Goal: Use online tool/utility: Use online tool/utility

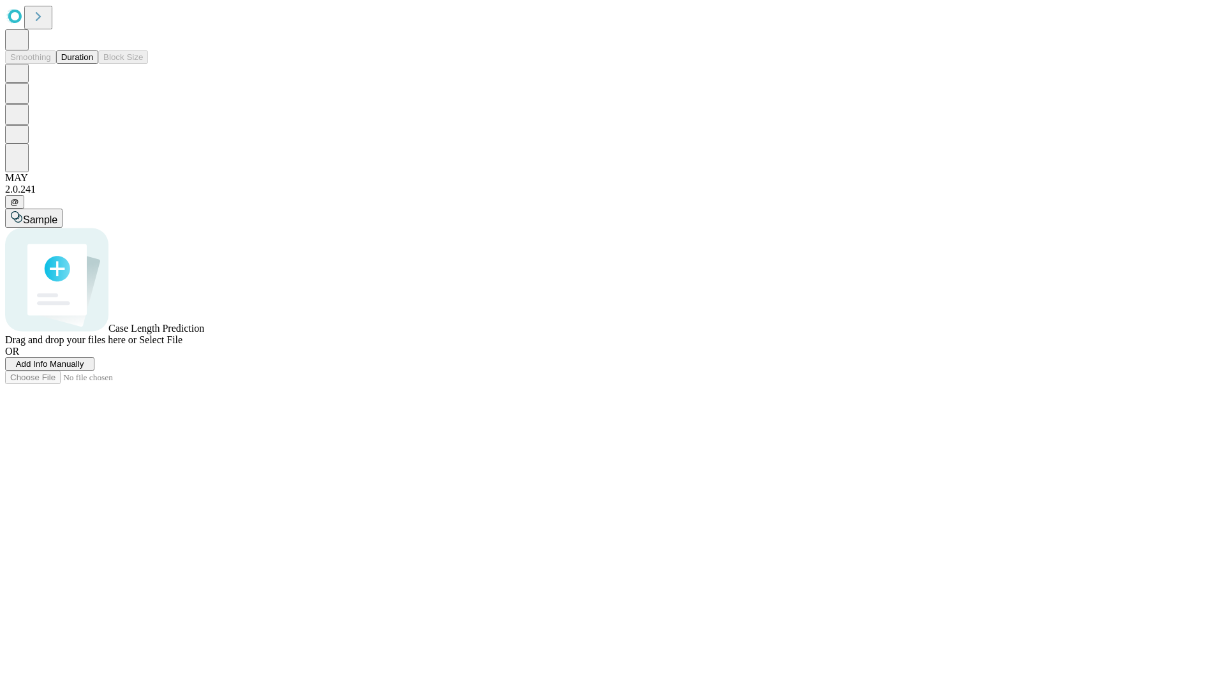
click at [93, 64] on button "Duration" at bounding box center [77, 56] width 42 height 13
click at [84, 369] on span "Add Info Manually" at bounding box center [50, 364] width 68 height 10
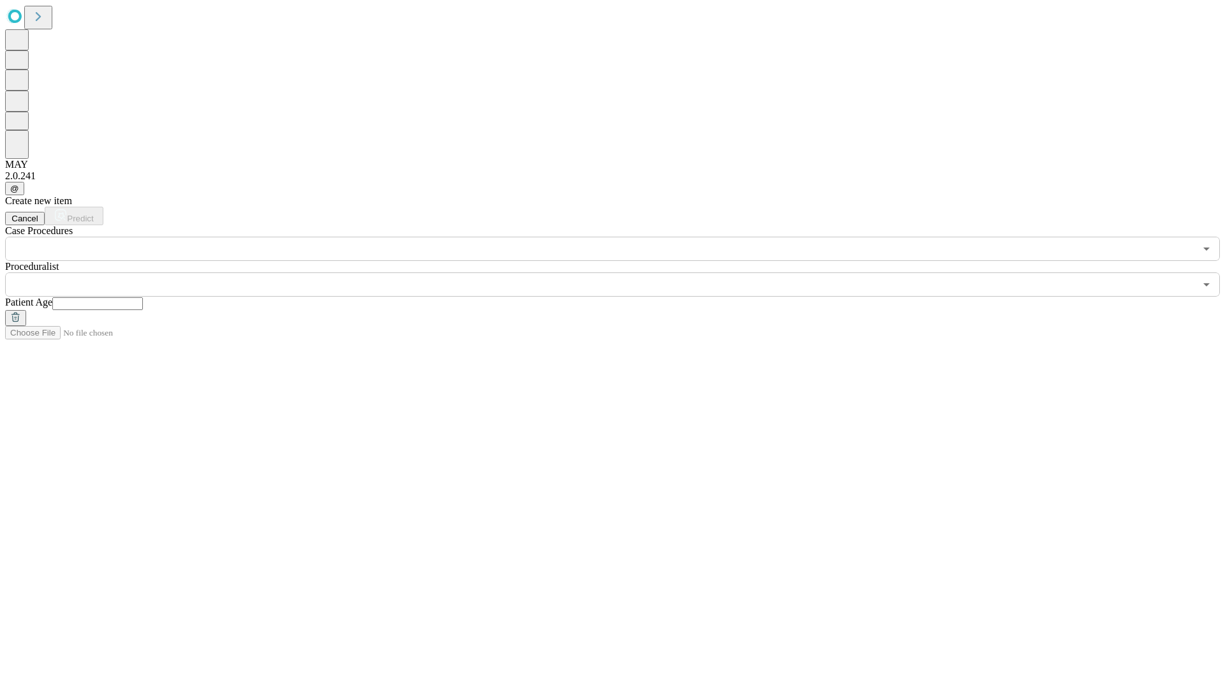
click at [143, 297] on input "text" at bounding box center [97, 303] width 91 height 13
type input "**"
click at [622, 272] on input "text" at bounding box center [600, 284] width 1190 height 24
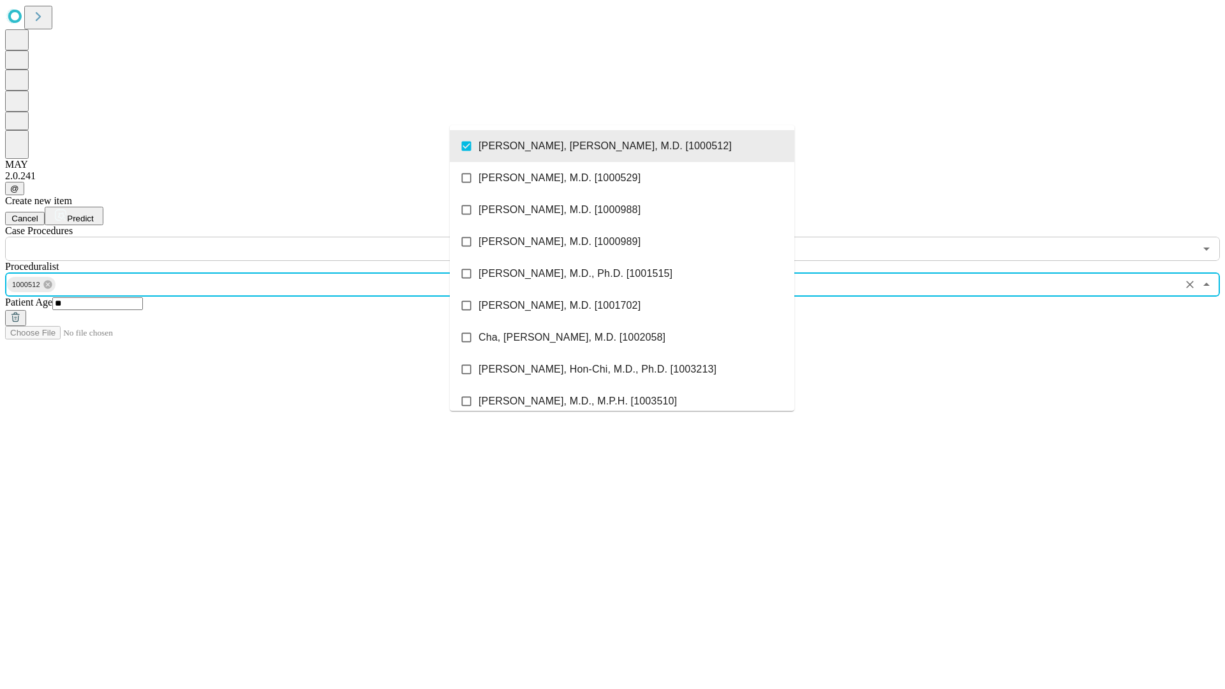
click at [268, 237] on input "text" at bounding box center [600, 249] width 1190 height 24
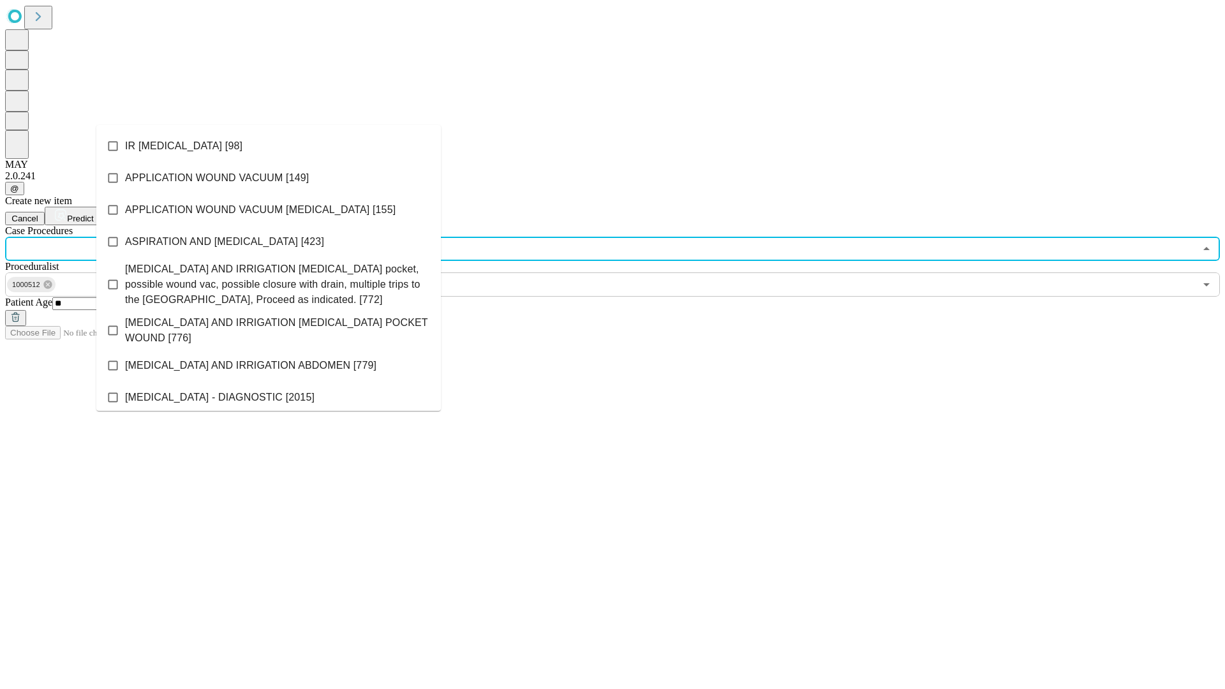
click at [269, 146] on li "IR [MEDICAL_DATA] [98]" at bounding box center [268, 146] width 345 height 32
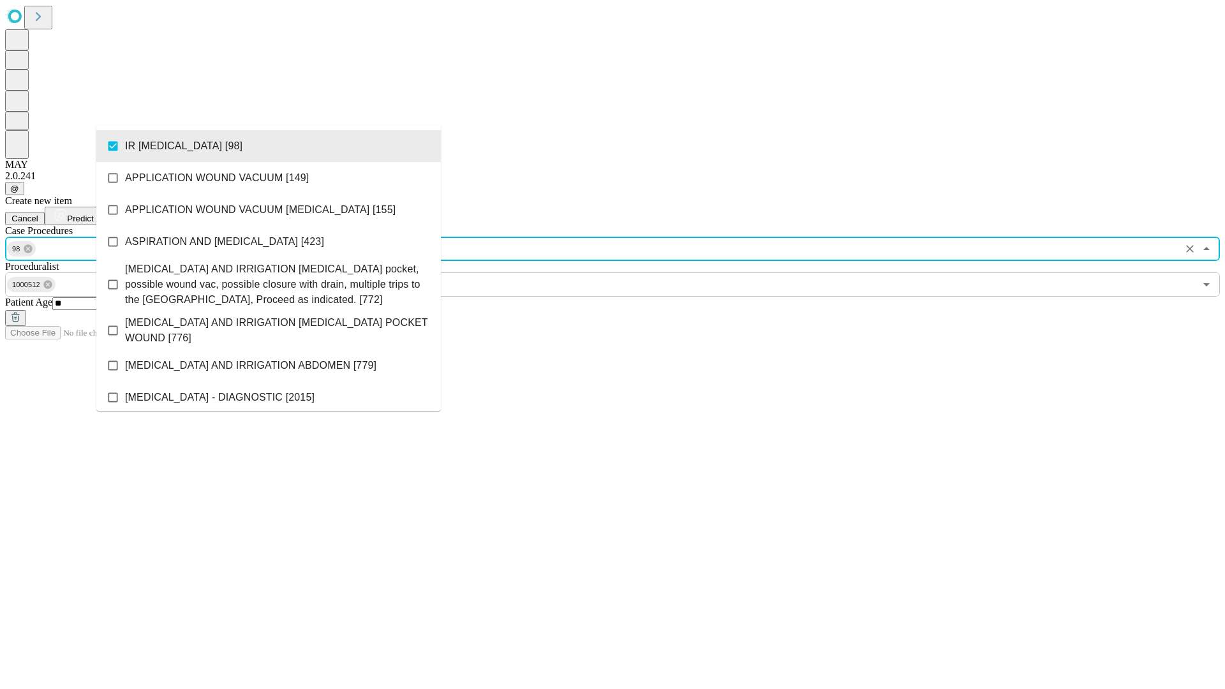
click at [93, 214] on span "Predict" at bounding box center [80, 219] width 26 height 10
